Goal: Communication & Community: Share content

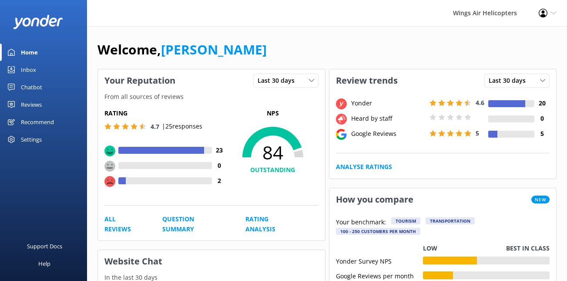
click at [27, 104] on div "Reviews" at bounding box center [31, 104] width 21 height 17
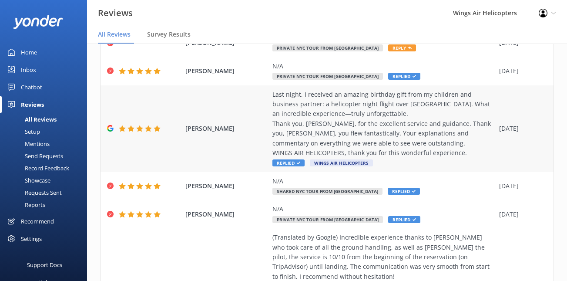
scroll to position [38, 0]
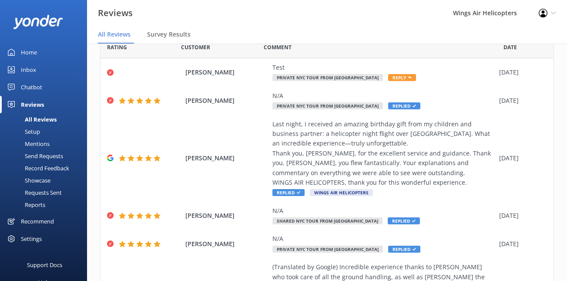
click at [43, 156] on div "Send Requests" at bounding box center [34, 156] width 58 height 12
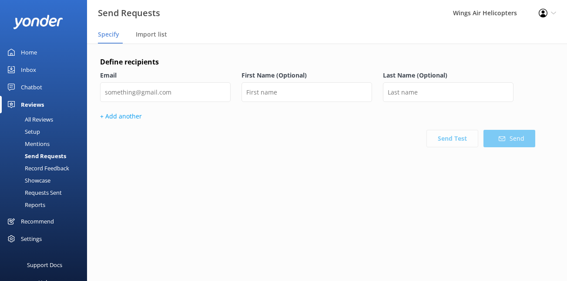
click at [43, 193] on div "Requests Sent" at bounding box center [33, 192] width 57 height 12
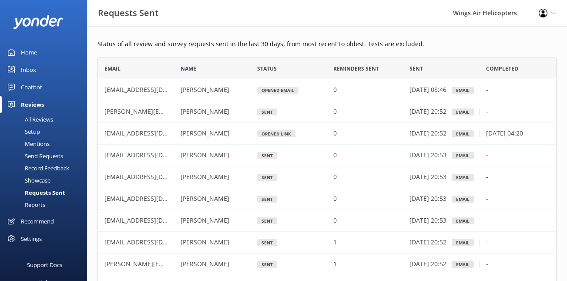
scroll to position [240, 459]
drag, startPoint x: 161, startPoint y: 112, endPoint x: 105, endPoint y: 115, distance: 55.8
click at [105, 114] on span "[PERSON_NAME][EMAIL_ADDRESS][DOMAIN_NAME]" at bounding box center [179, 111] width 150 height 8
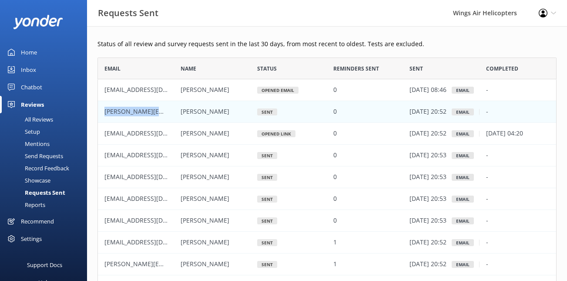
copy span "[PERSON_NAME][EMAIL_ADDRESS][DOMAIN_NAME]"
click at [124, 134] on span "[EMAIL_ADDRESS][DOMAIN_NAME]" at bounding box center [155, 133] width 102 height 8
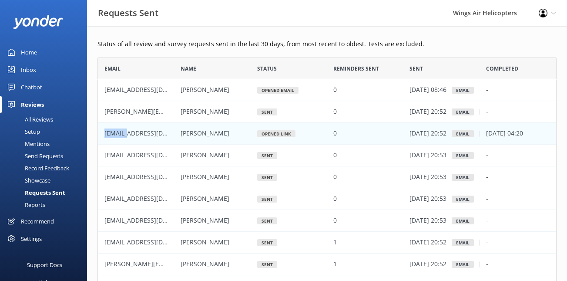
click at [124, 134] on span "[EMAIL_ADDRESS][DOMAIN_NAME]" at bounding box center [155, 133] width 102 height 8
click at [125, 155] on span "[EMAIL_ADDRESS][DOMAIN_NAME]" at bounding box center [155, 155] width 102 height 8
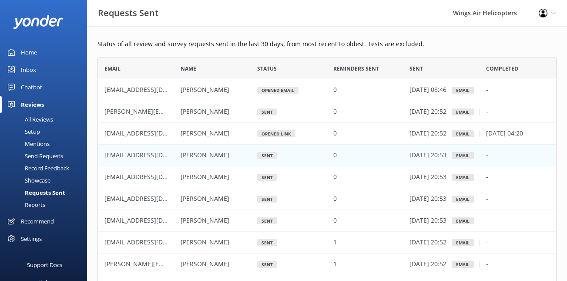
click at [128, 174] on span "[EMAIL_ADDRESS][DOMAIN_NAME]" at bounding box center [155, 177] width 102 height 8
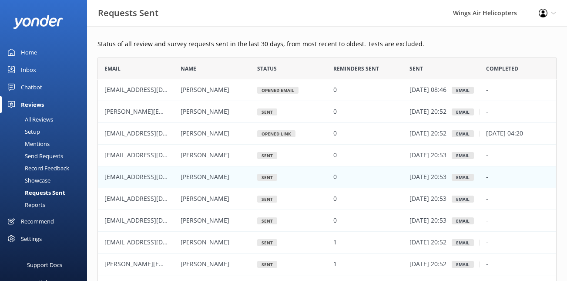
click at [154, 154] on span "[EMAIL_ADDRESS][DOMAIN_NAME]" at bounding box center [155, 155] width 102 height 8
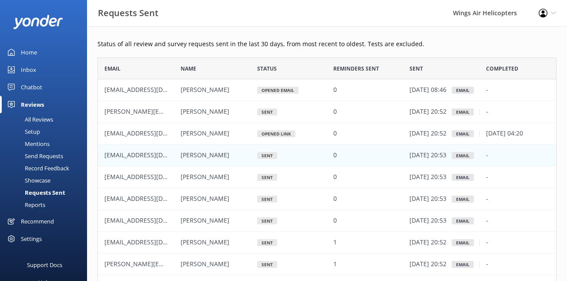
click at [48, 155] on div "Send Requests" at bounding box center [34, 156] width 58 height 12
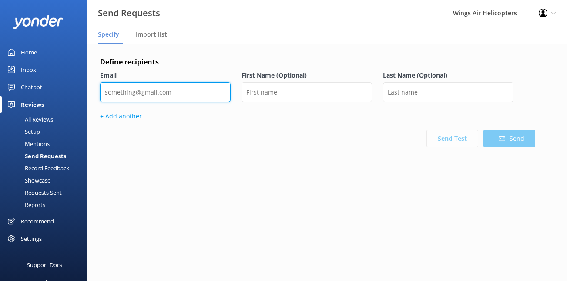
click at [180, 90] on input "email" at bounding box center [165, 92] width 130 height 20
paste input "[EMAIL_ADDRESS][DOMAIN_NAME]"
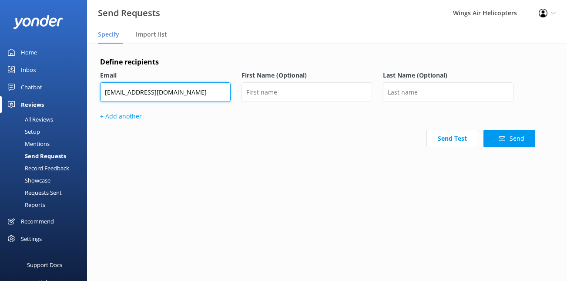
type input "[EMAIL_ADDRESS][DOMAIN_NAME]"
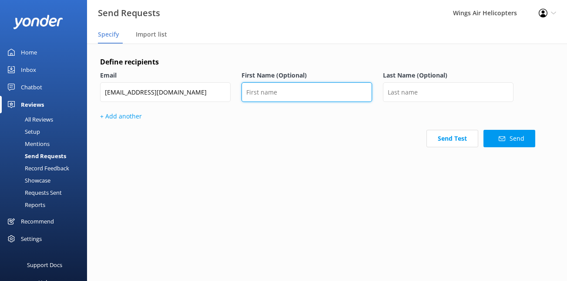
type input "l"
type input "Eli"
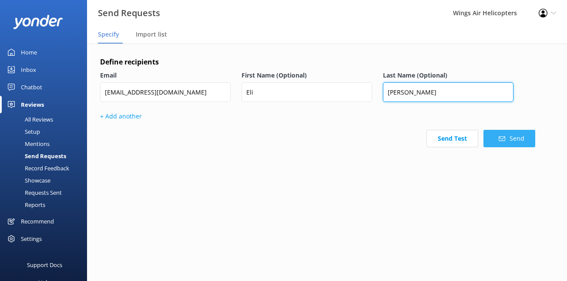
type input "[PERSON_NAME]"
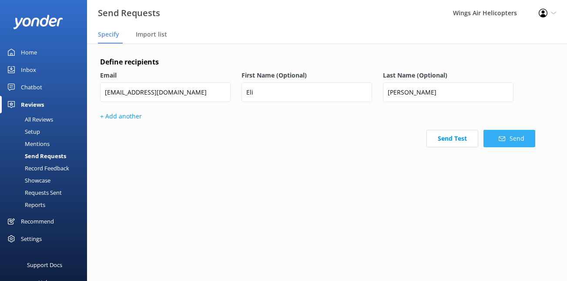
click at [515, 134] on button "Send" at bounding box center [509, 138] width 52 height 17
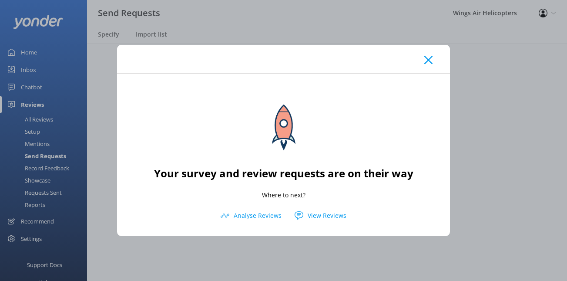
click at [426, 64] on icon at bounding box center [428, 60] width 8 height 9
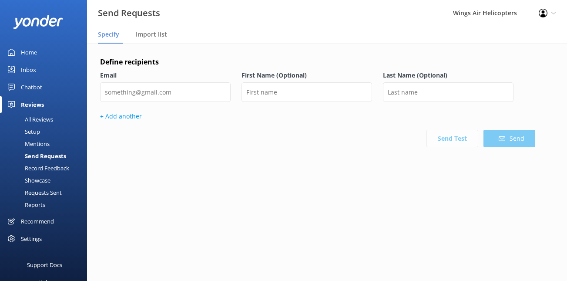
click at [38, 194] on div "Requests Sent" at bounding box center [33, 192] width 57 height 12
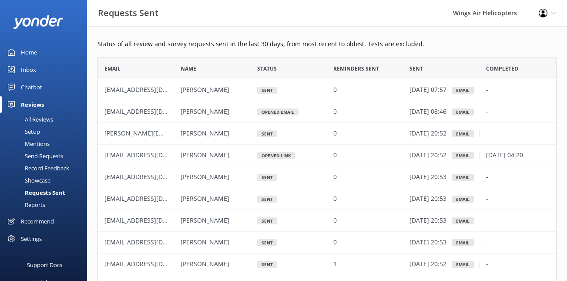
scroll to position [240, 459]
